Goal: Task Accomplishment & Management: Use online tool/utility

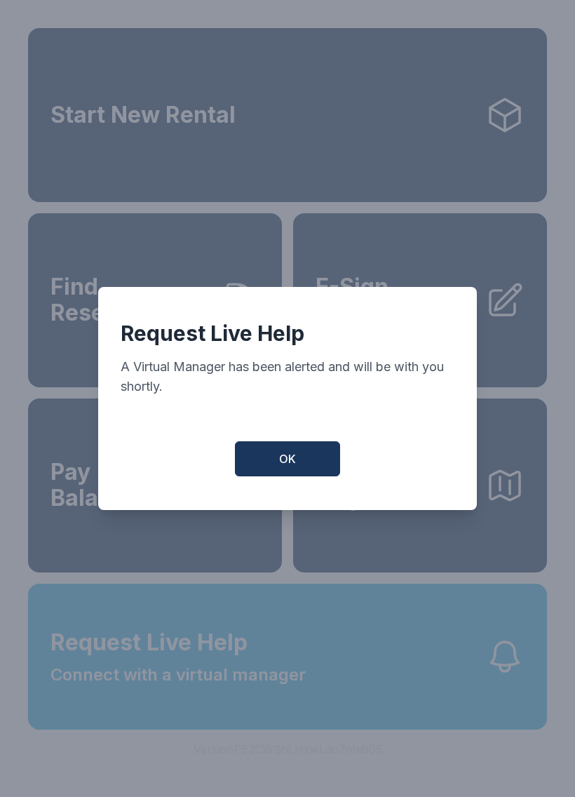
click at [285, 463] on span "OK" at bounding box center [287, 458] width 17 height 17
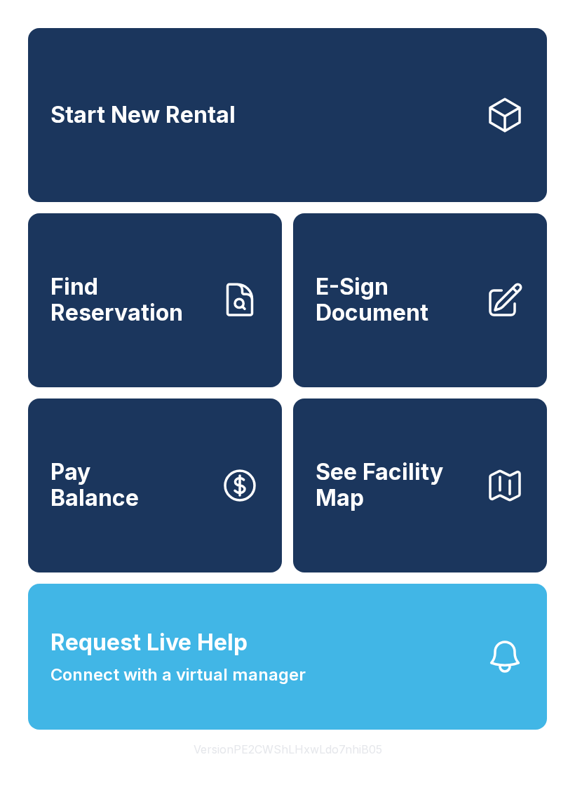
click at [510, 676] on icon "button" at bounding box center [504, 656] width 39 height 39
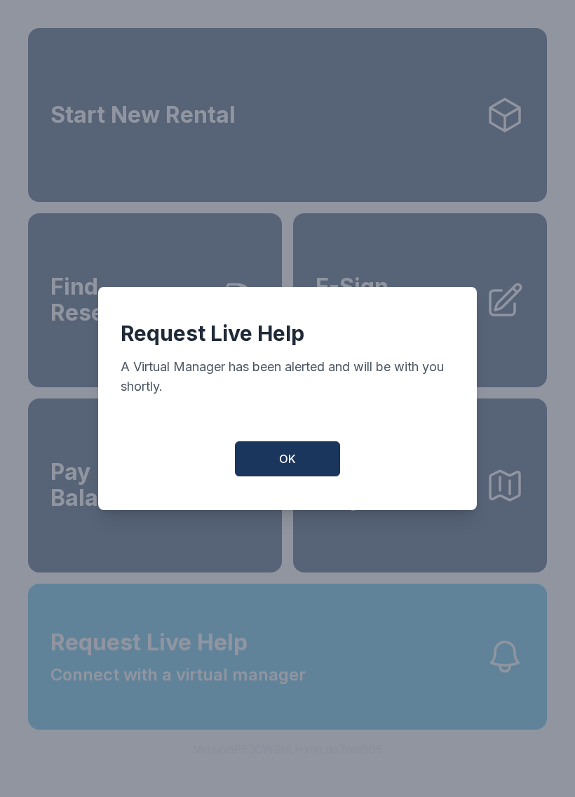
click at [294, 465] on span "OK" at bounding box center [287, 458] width 17 height 17
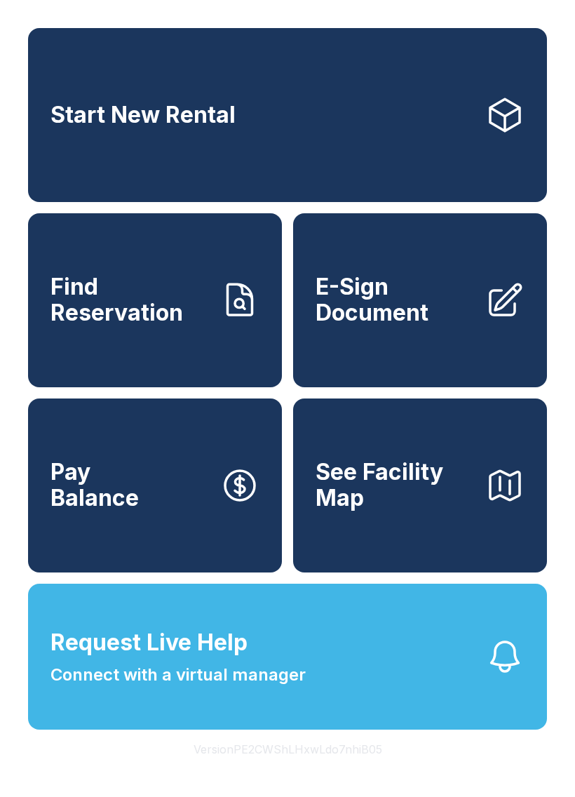
click at [156, 659] on span "Request Live Help" at bounding box center [148, 642] width 197 height 34
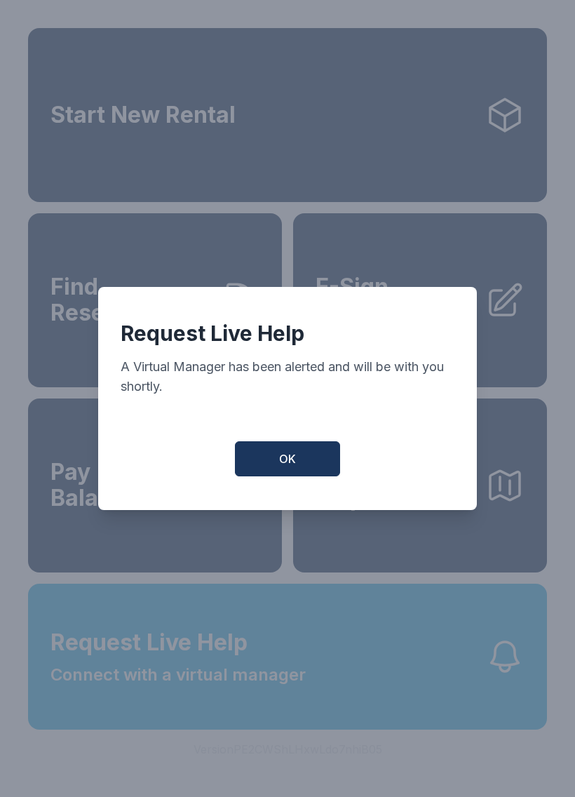
click at [292, 458] on span "OK" at bounding box center [287, 458] width 17 height 17
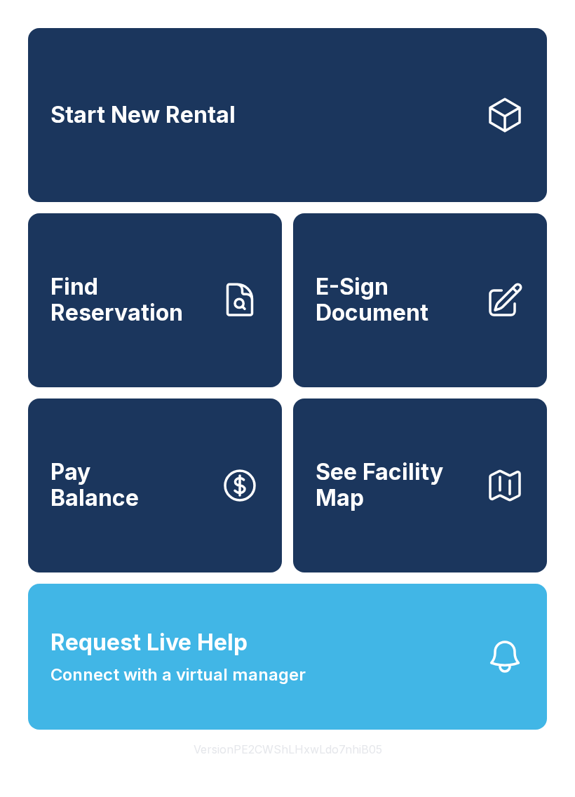
click at [295, 687] on span "Connect with a virtual manager" at bounding box center [177, 674] width 255 height 25
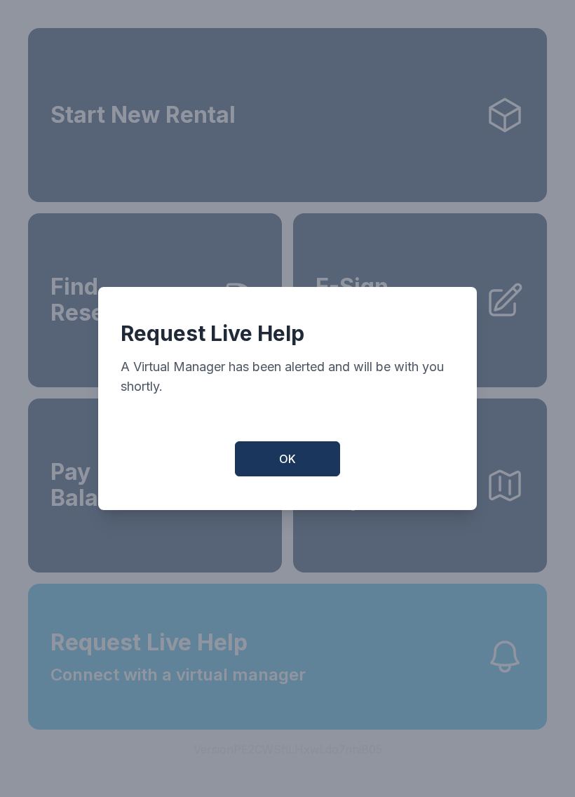
click at [288, 459] on span "OK" at bounding box center [287, 458] width 17 height 17
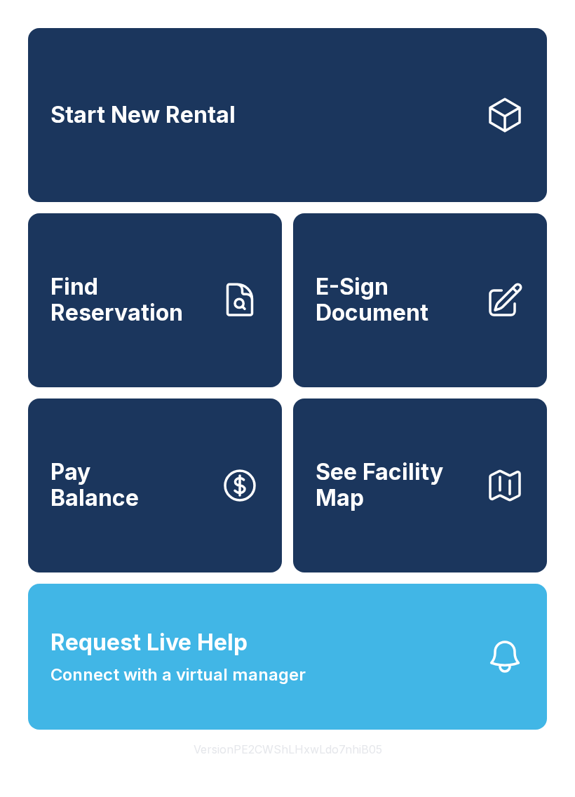
click at [147, 316] on span "Find Reservation" at bounding box center [129, 299] width 158 height 51
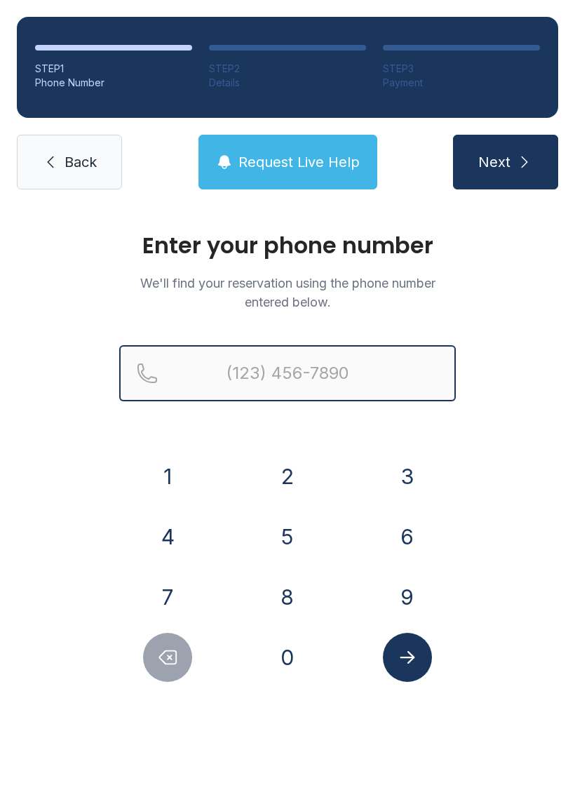
click at [296, 371] on input "Reservation phone number" at bounding box center [287, 373] width 337 height 56
type input "[PHONE_NUMBER]"
click at [505, 162] on button "Next" at bounding box center [505, 162] width 105 height 55
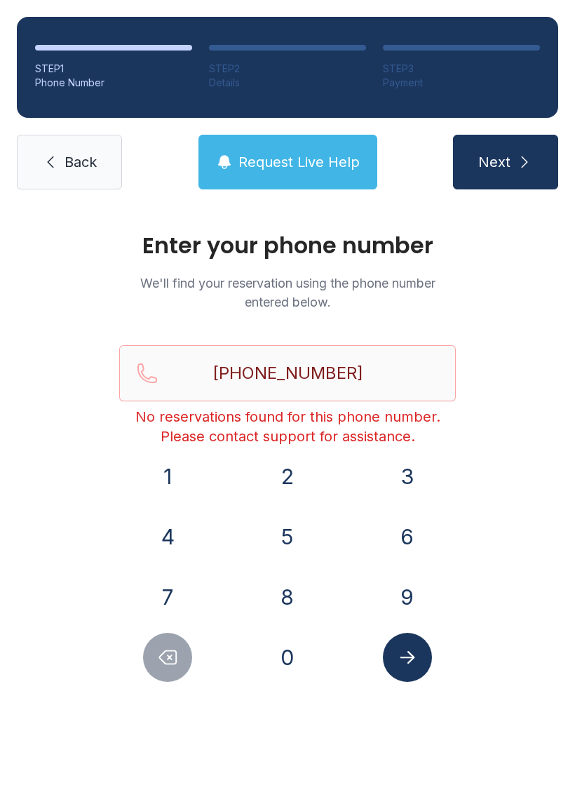
click at [84, 175] on link "Back" at bounding box center [69, 162] width 105 height 55
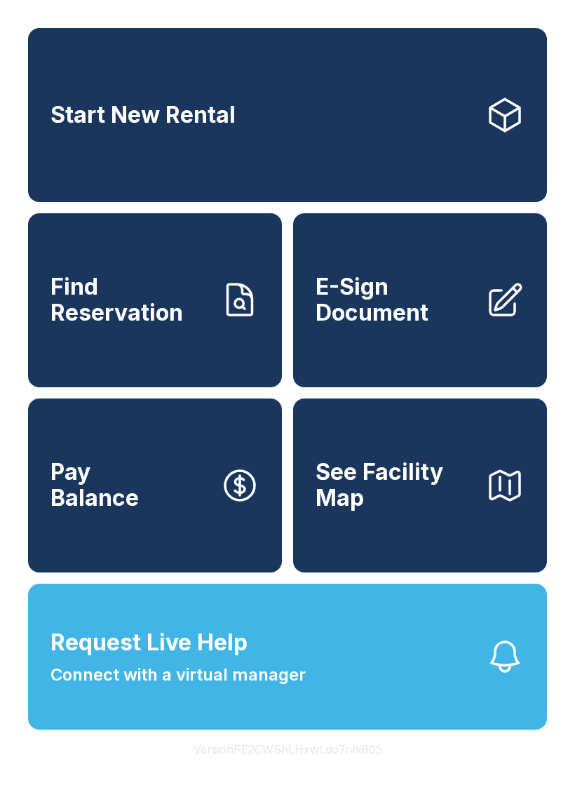
click at [462, 788] on div "Start New Rental Find Reservation E-Sign Document Pay Balance See Facility Map …" at bounding box center [287, 398] width 575 height 797
click at [323, 676] on button "Request Live Help Connect with a virtual manager" at bounding box center [287, 656] width 519 height 146
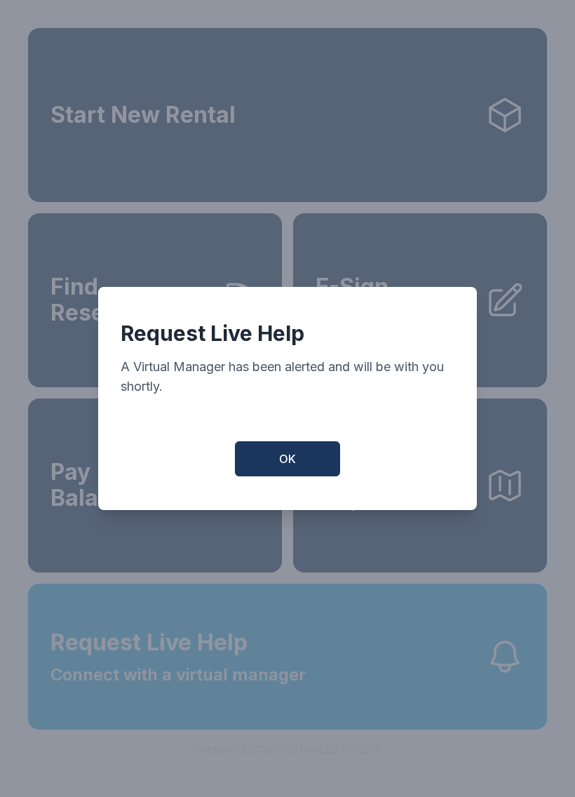
click at [301, 463] on button "OK" at bounding box center [287, 458] width 105 height 35
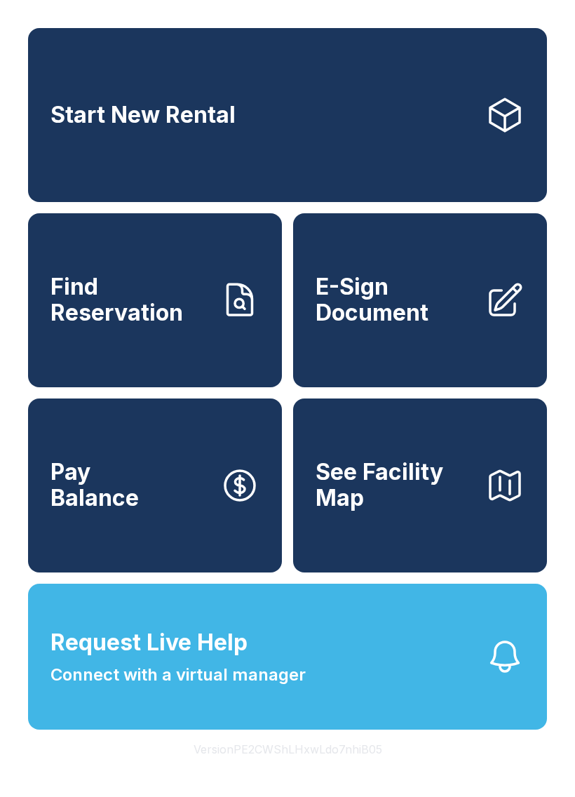
click at [433, 325] on span "E-Sign Document" at bounding box center [395, 299] width 158 height 51
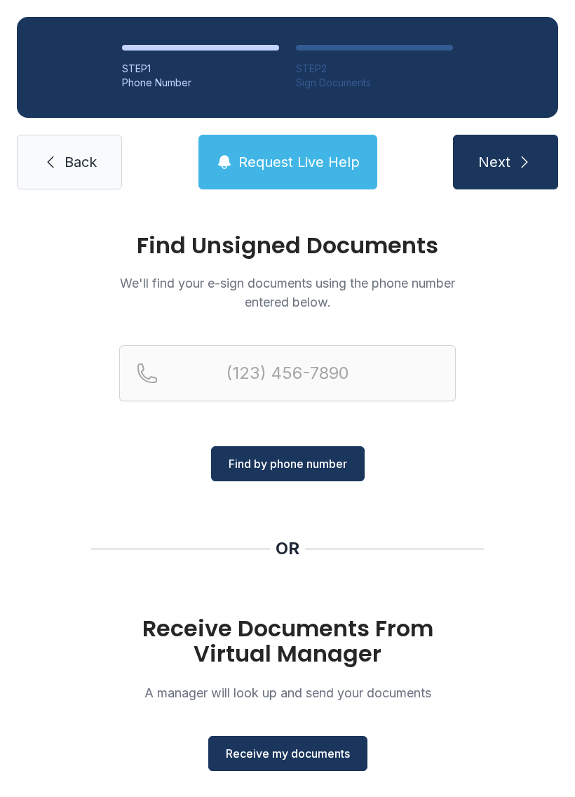
click at [290, 739] on button "Receive my documents" at bounding box center [287, 753] width 159 height 35
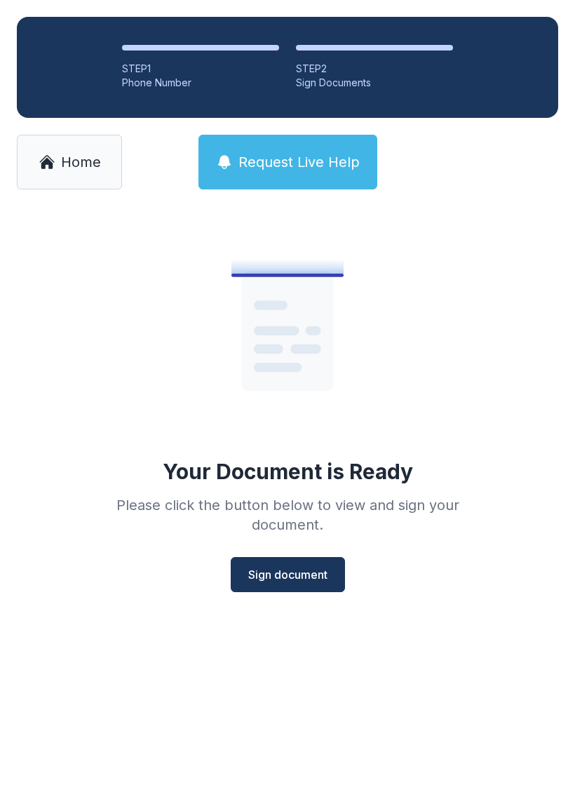
click at [303, 569] on span "Sign document" at bounding box center [287, 574] width 79 height 17
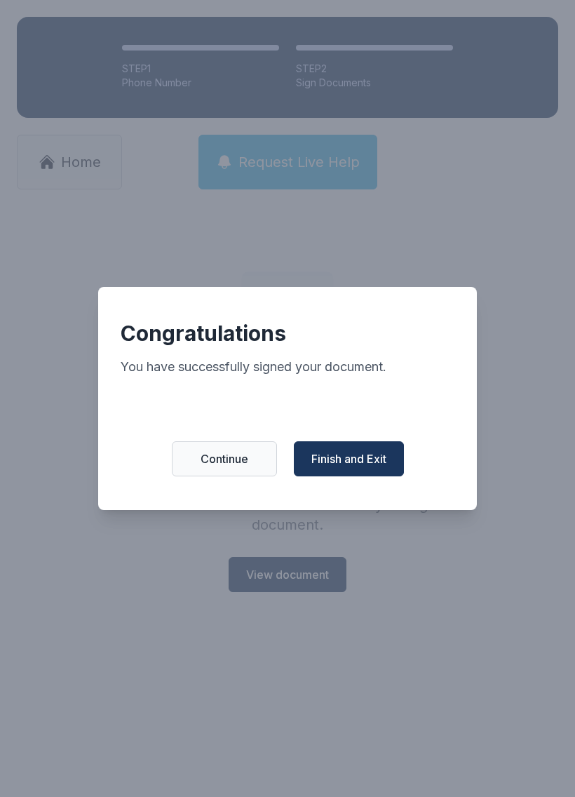
click at [370, 467] on span "Finish and Exit" at bounding box center [348, 458] width 75 height 17
